Goal: Information Seeking & Learning: Find contact information

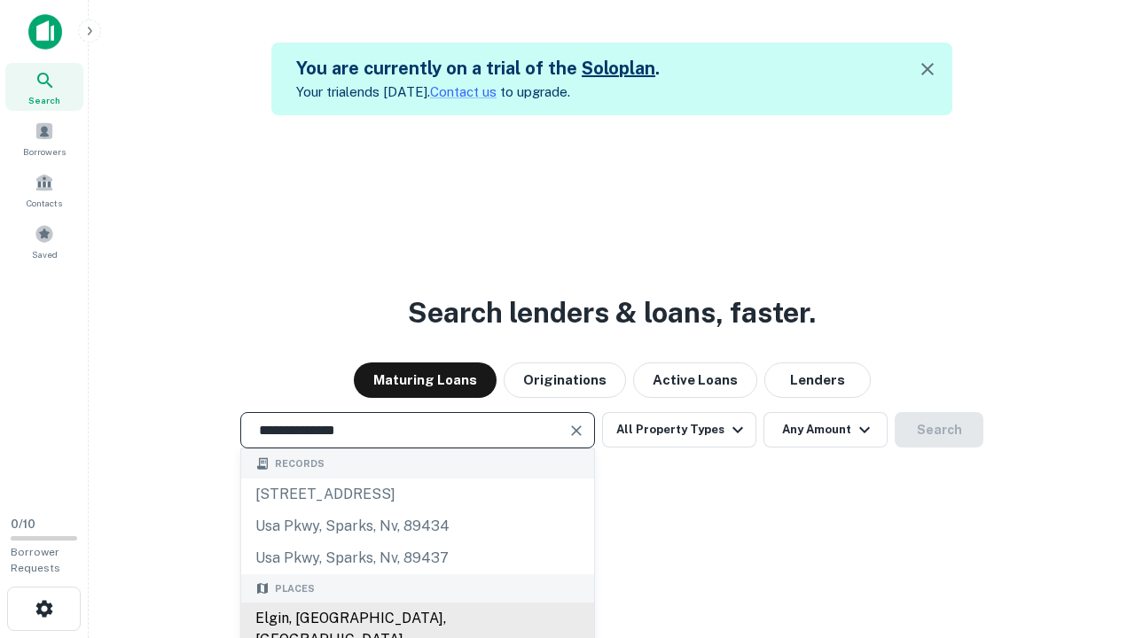
click at [417, 619] on div "Elgin, [GEOGRAPHIC_DATA], [GEOGRAPHIC_DATA]" at bounding box center [417, 629] width 353 height 53
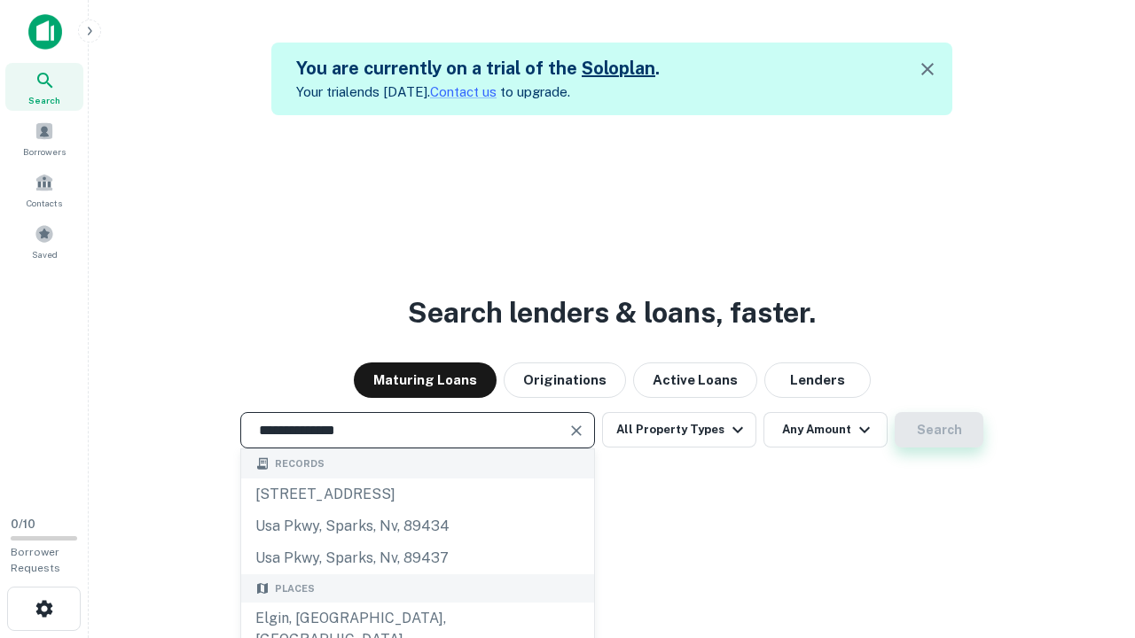
type input "**********"
click at [939, 430] on button "Search" at bounding box center [939, 429] width 89 height 35
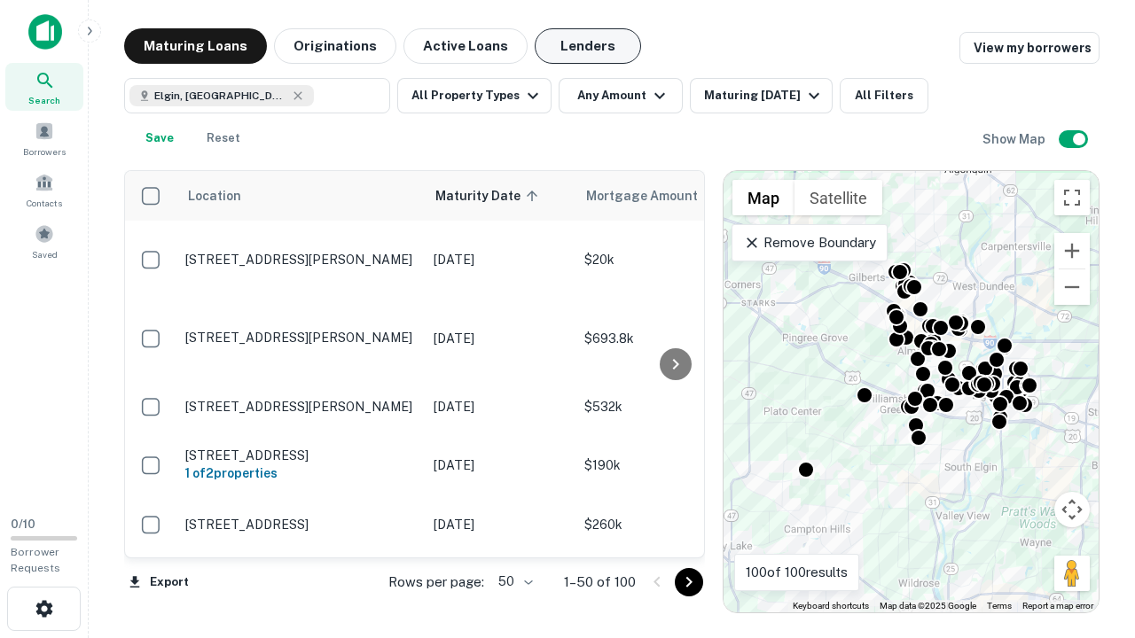
click at [588, 46] on button "Lenders" at bounding box center [588, 45] width 106 height 35
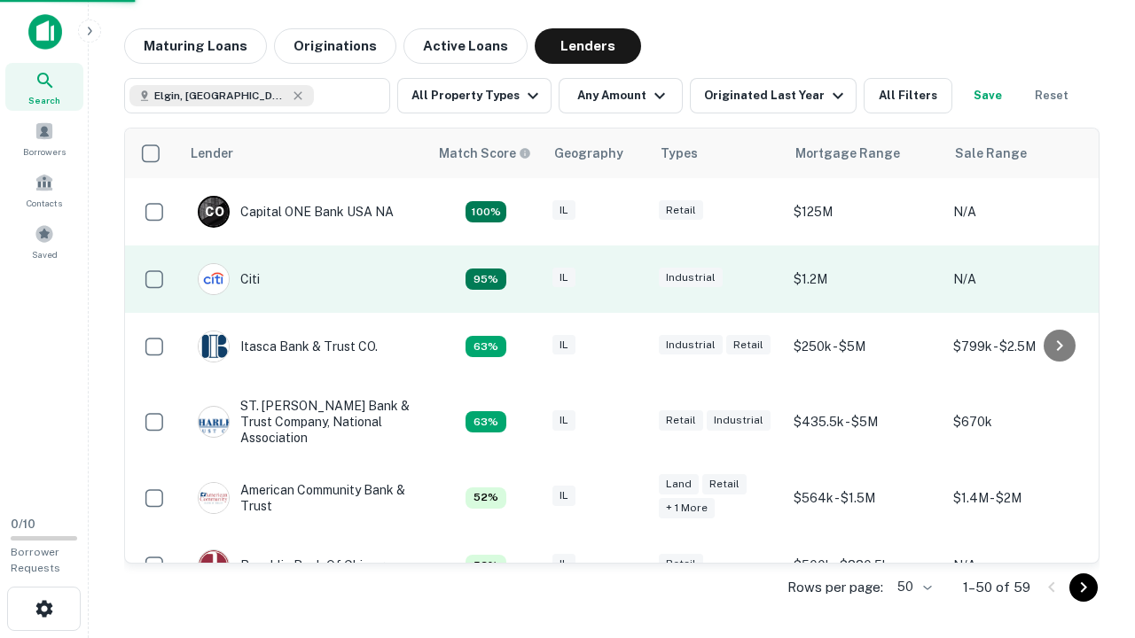
click at [630, 279] on div "IL" at bounding box center [596, 280] width 89 height 24
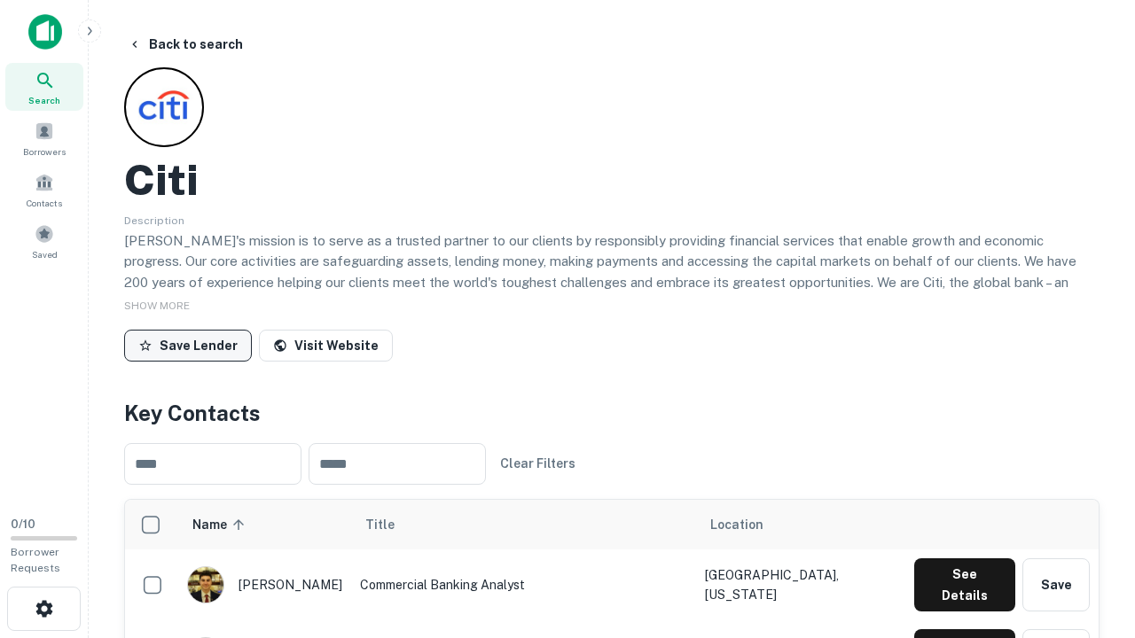
click at [188, 345] on button "Save Lender" at bounding box center [188, 346] width 128 height 32
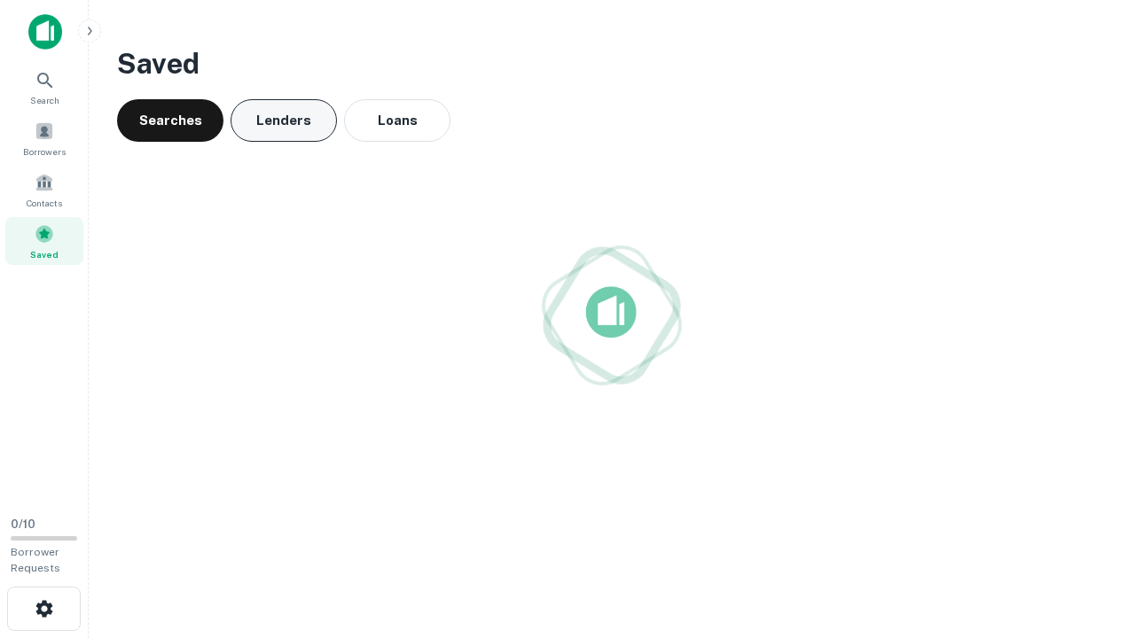
click at [284, 121] on button "Lenders" at bounding box center [284, 120] width 106 height 43
